Goal: Task Accomplishment & Management: Use online tool/utility

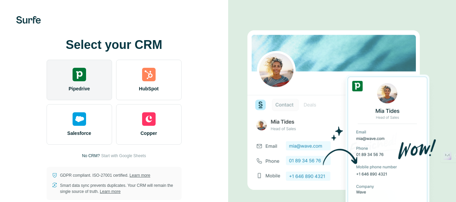
click at [94, 70] on div "Pipedrive" at bounding box center [79, 80] width 65 height 40
